Goal: Transaction & Acquisition: Book appointment/travel/reservation

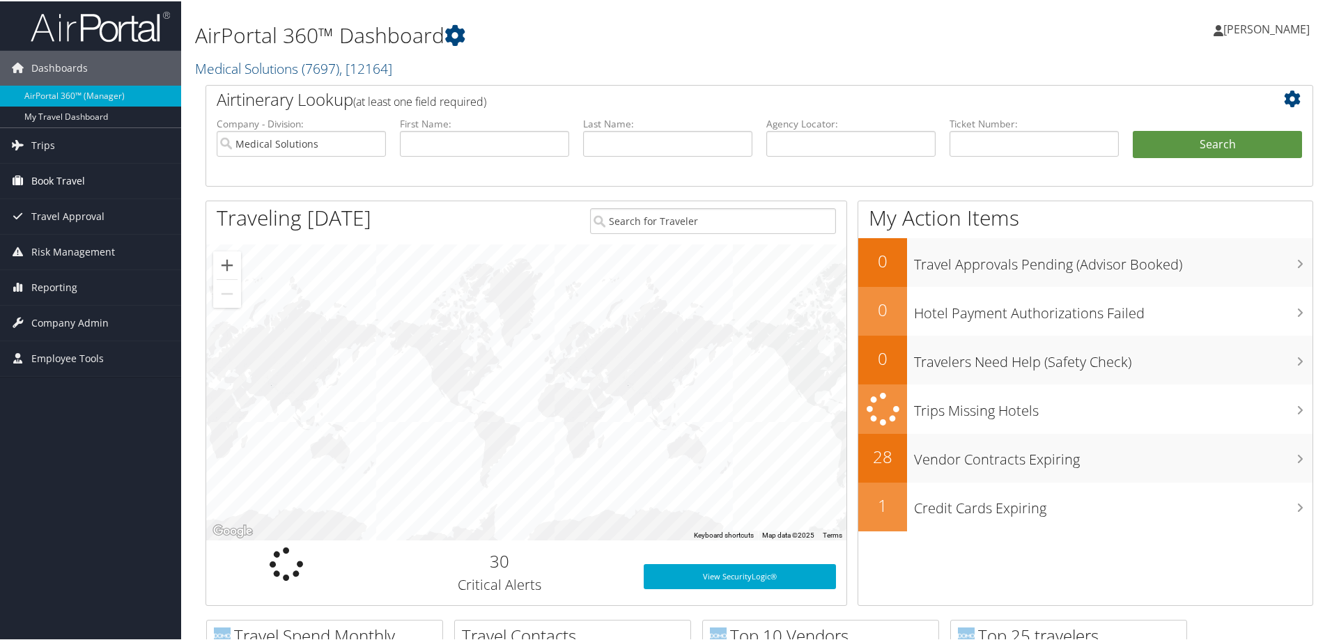
click at [61, 182] on span "Book Travel" at bounding box center [58, 179] width 54 height 35
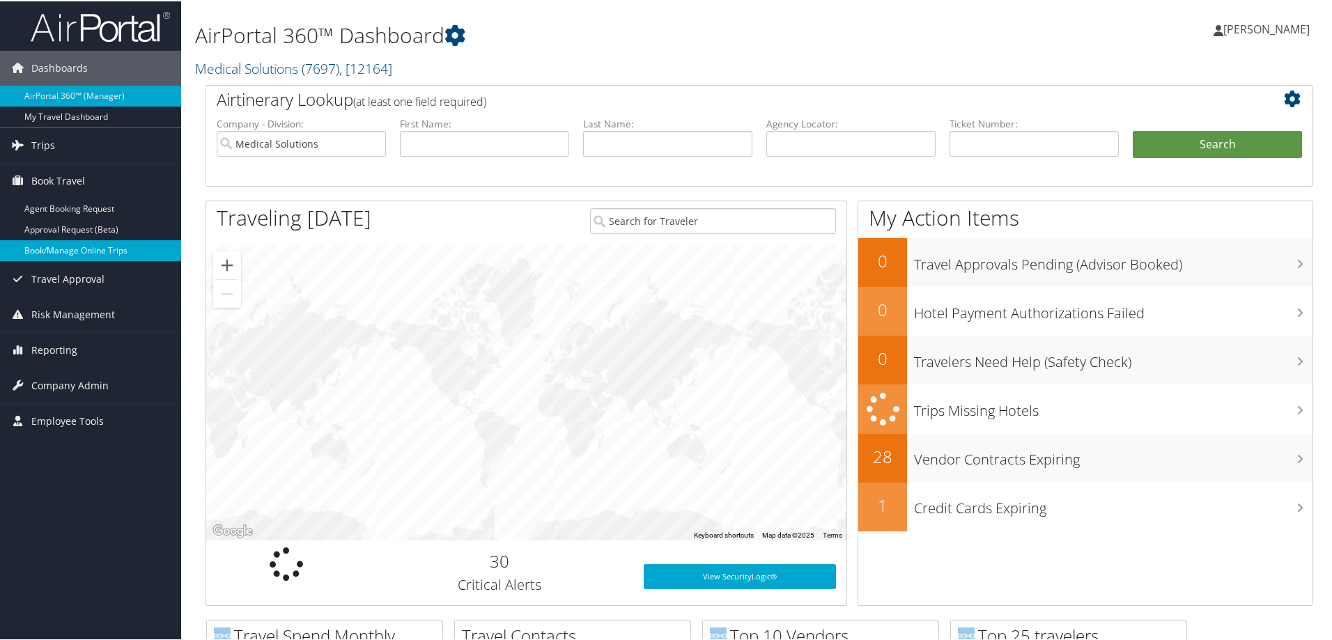
click at [59, 247] on link "Book/Manage Online Trips" at bounding box center [90, 249] width 181 height 21
